Goal: Navigation & Orientation: Find specific page/section

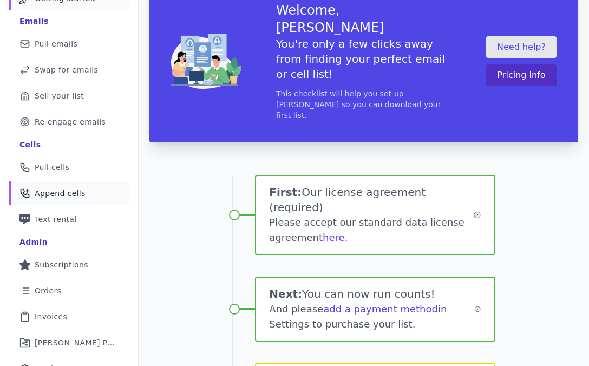
scroll to position [131, 0]
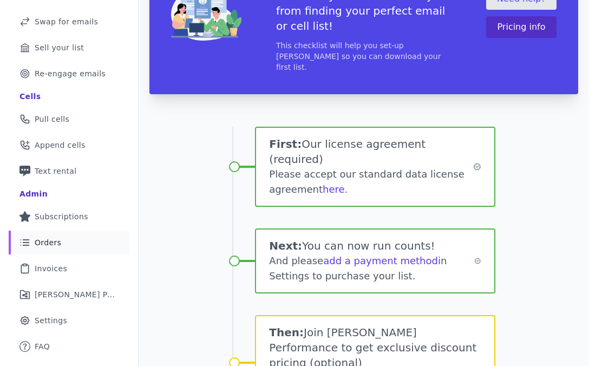
click at [89, 233] on link "List Icon Outline of bulleted list Orders" at bounding box center [69, 242] width 121 height 24
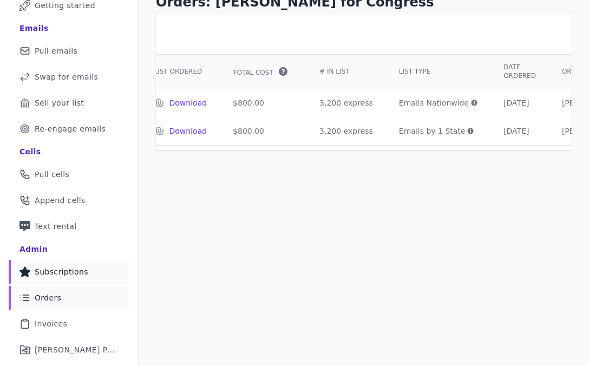
scroll to position [104, 0]
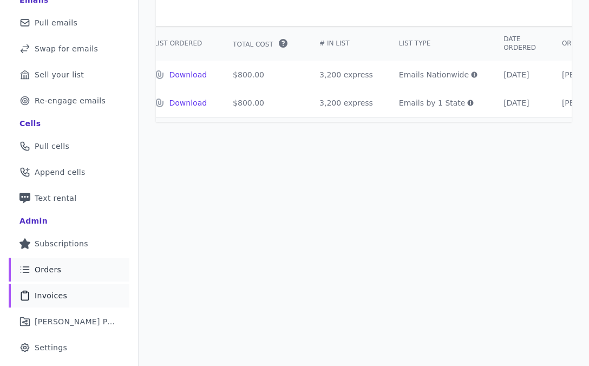
click at [83, 291] on link "Clipboard Icon Outline of a clipboard Invoices" at bounding box center [69, 295] width 121 height 24
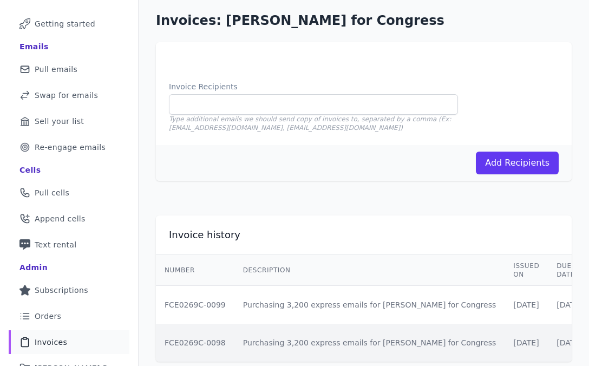
scroll to position [104, 0]
